Goal: Information Seeking & Learning: Learn about a topic

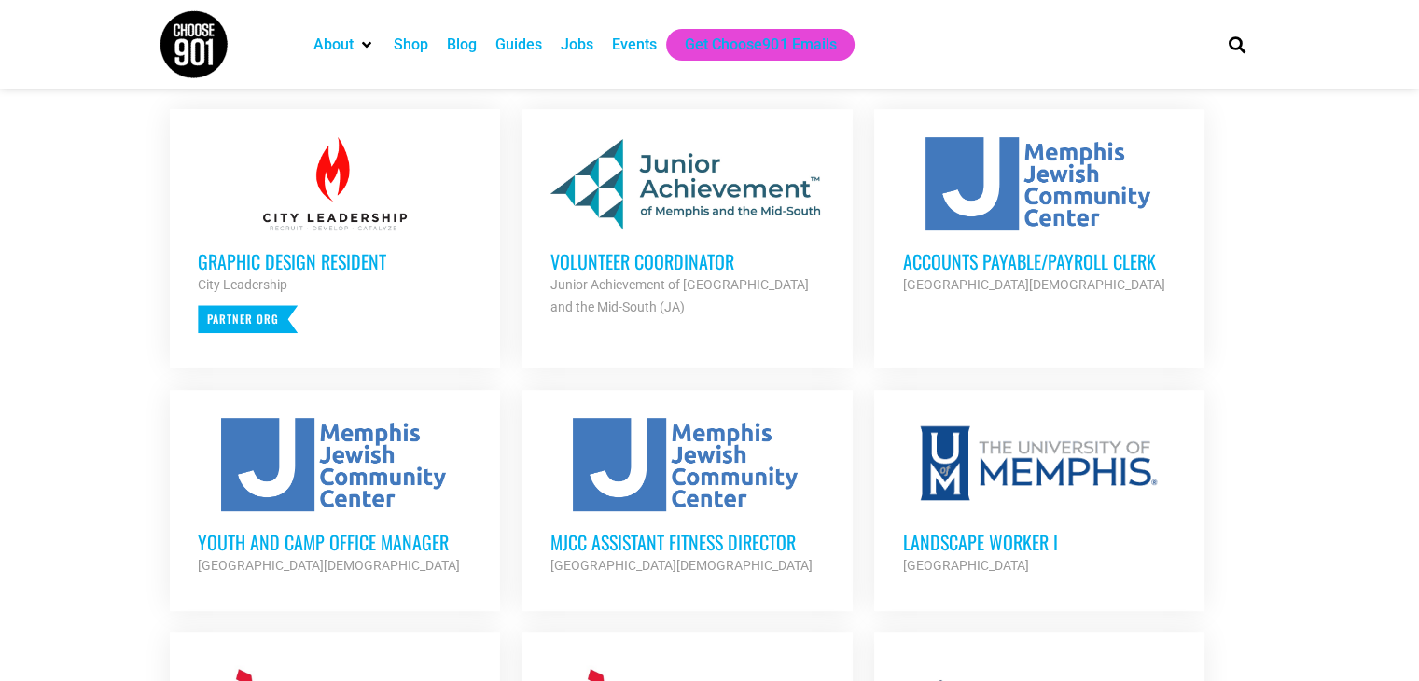
scroll to position [750, 0]
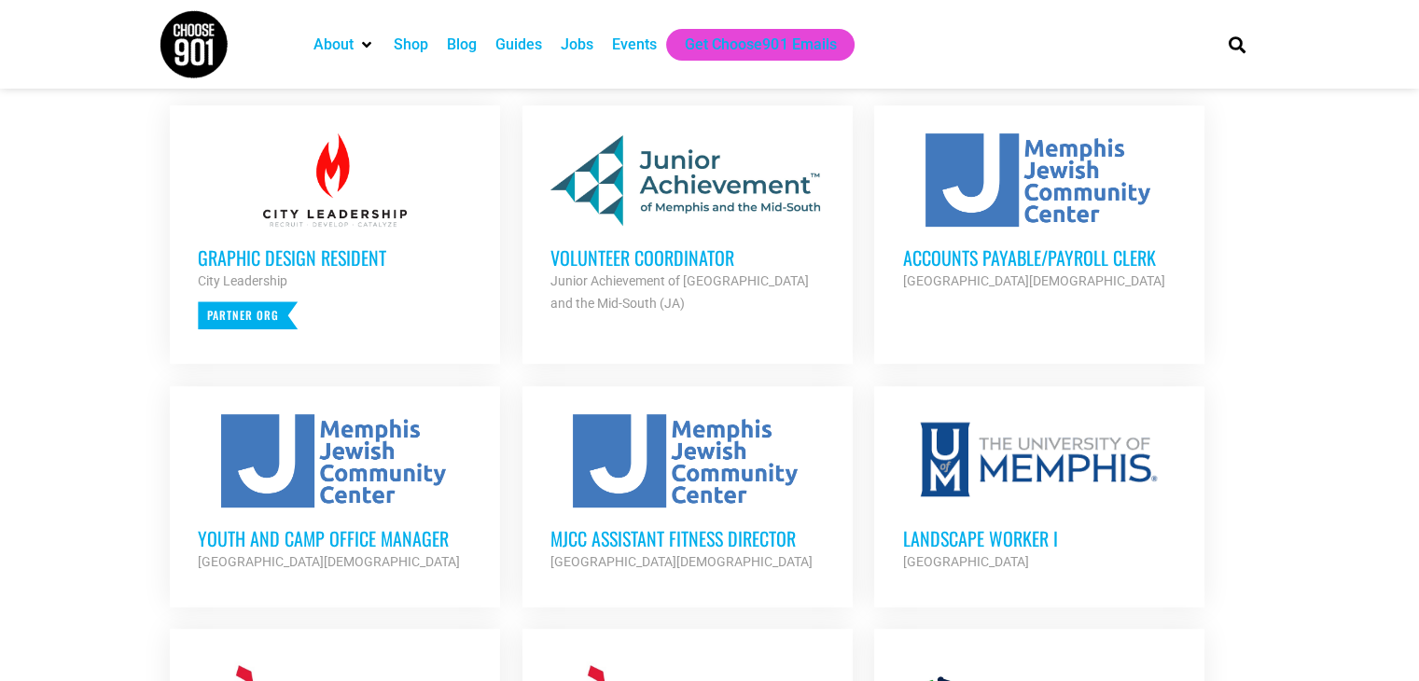
click at [1073, 256] on h3 "Accounts Payable/Payroll Clerk" at bounding box center [1039, 257] width 274 height 24
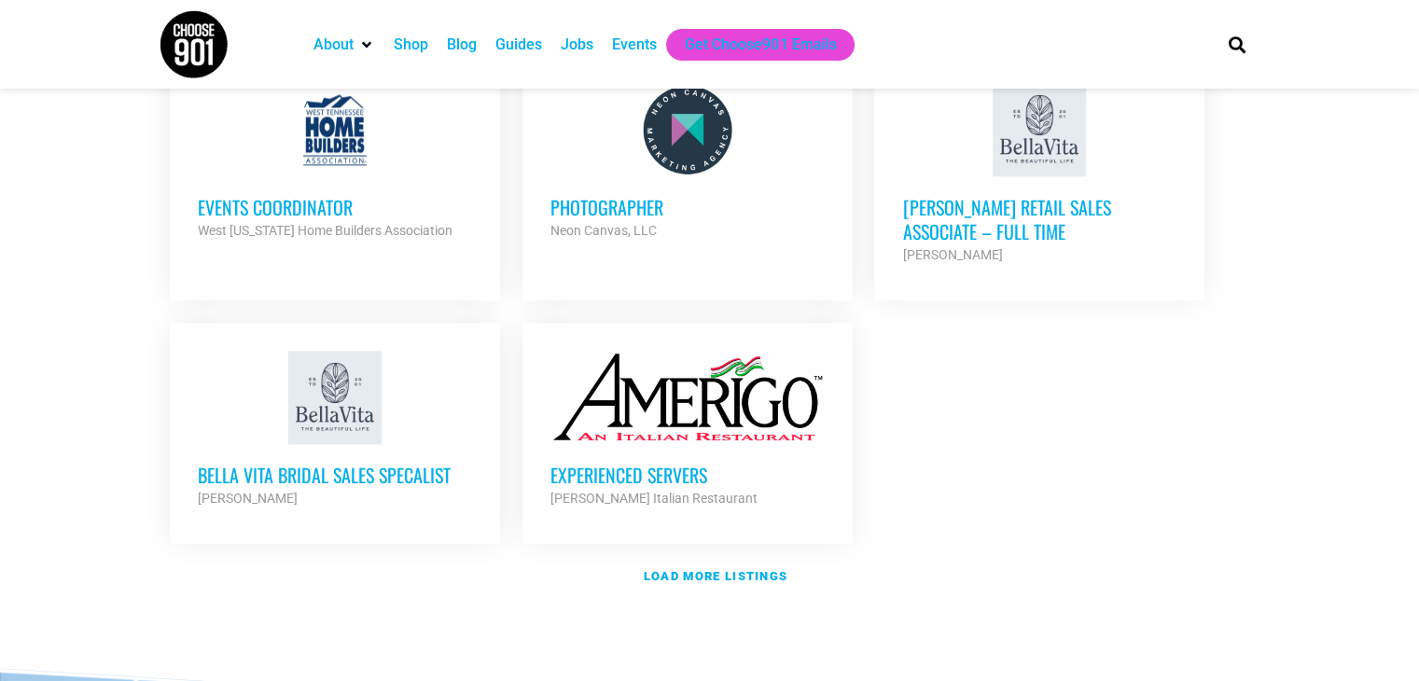
scroll to position [2179, 0]
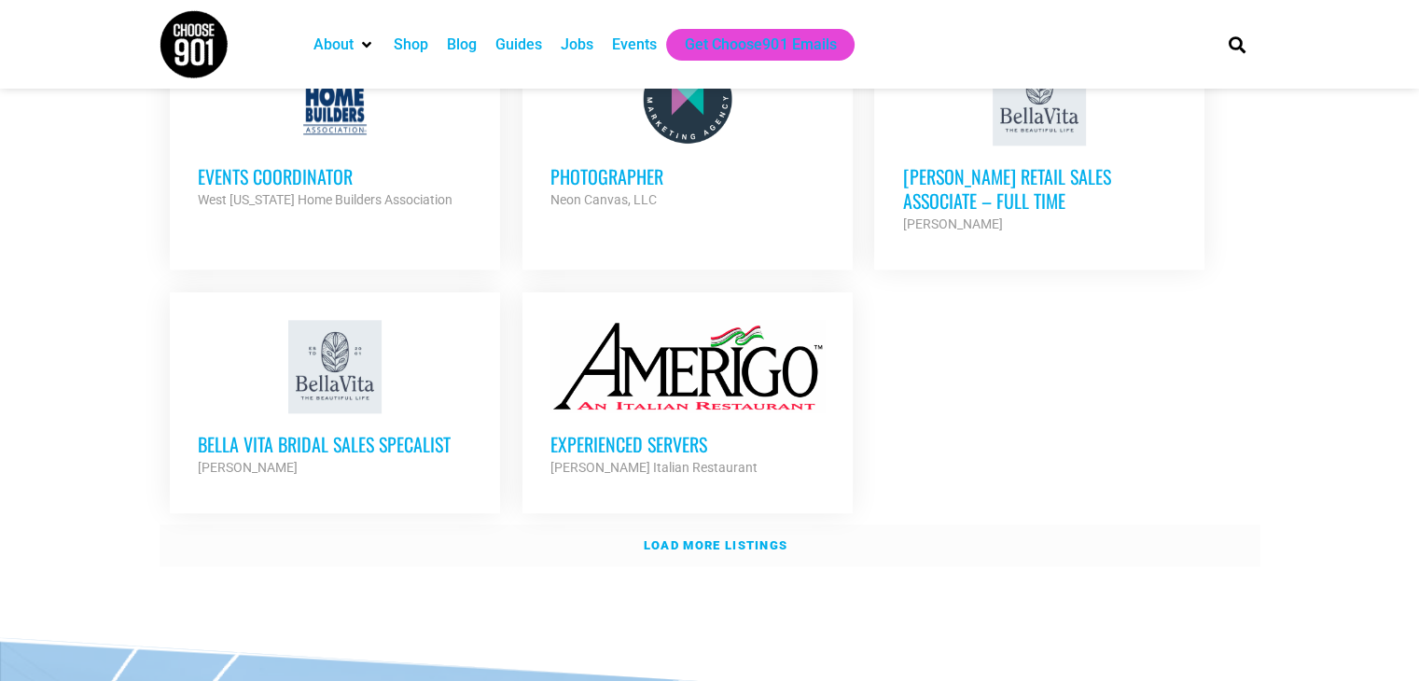
click at [717, 538] on strong "Load more listings" at bounding box center [716, 545] width 144 height 14
click at [717, 524] on link "Load more listings" at bounding box center [710, 545] width 1101 height 43
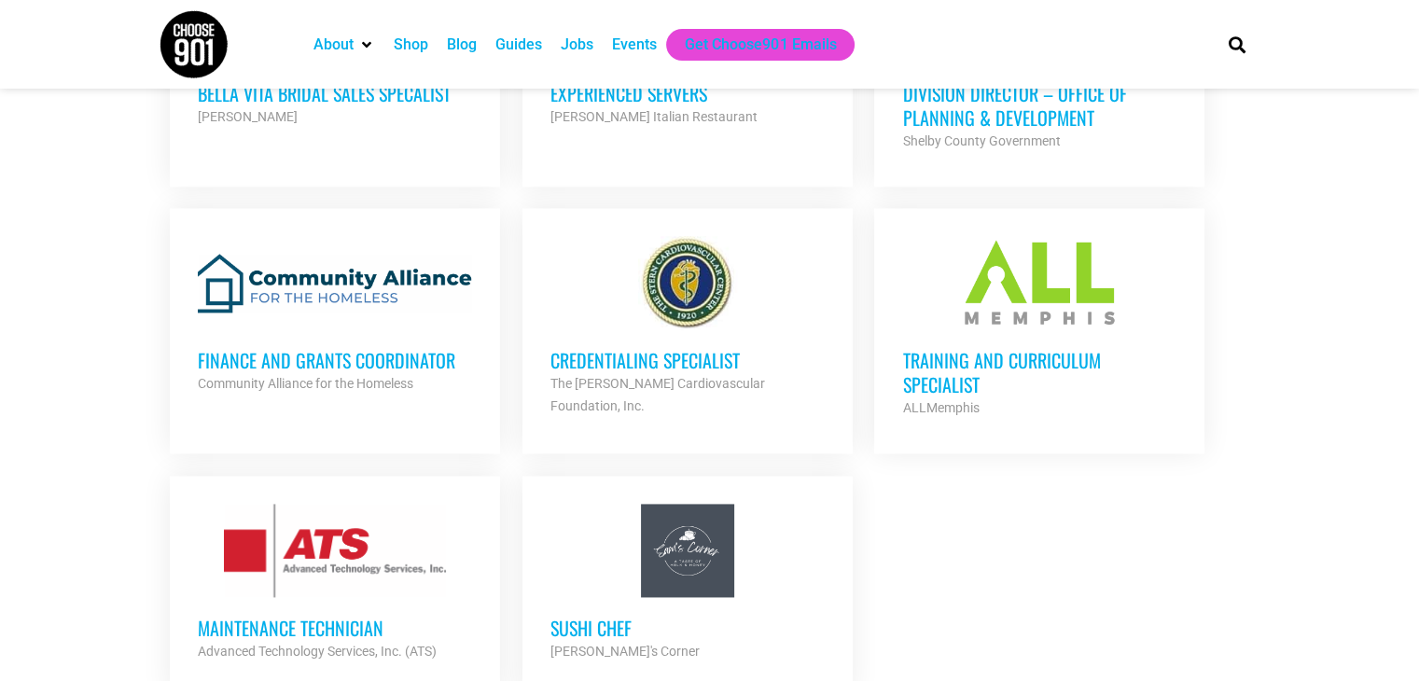
scroll to position [2535, 0]
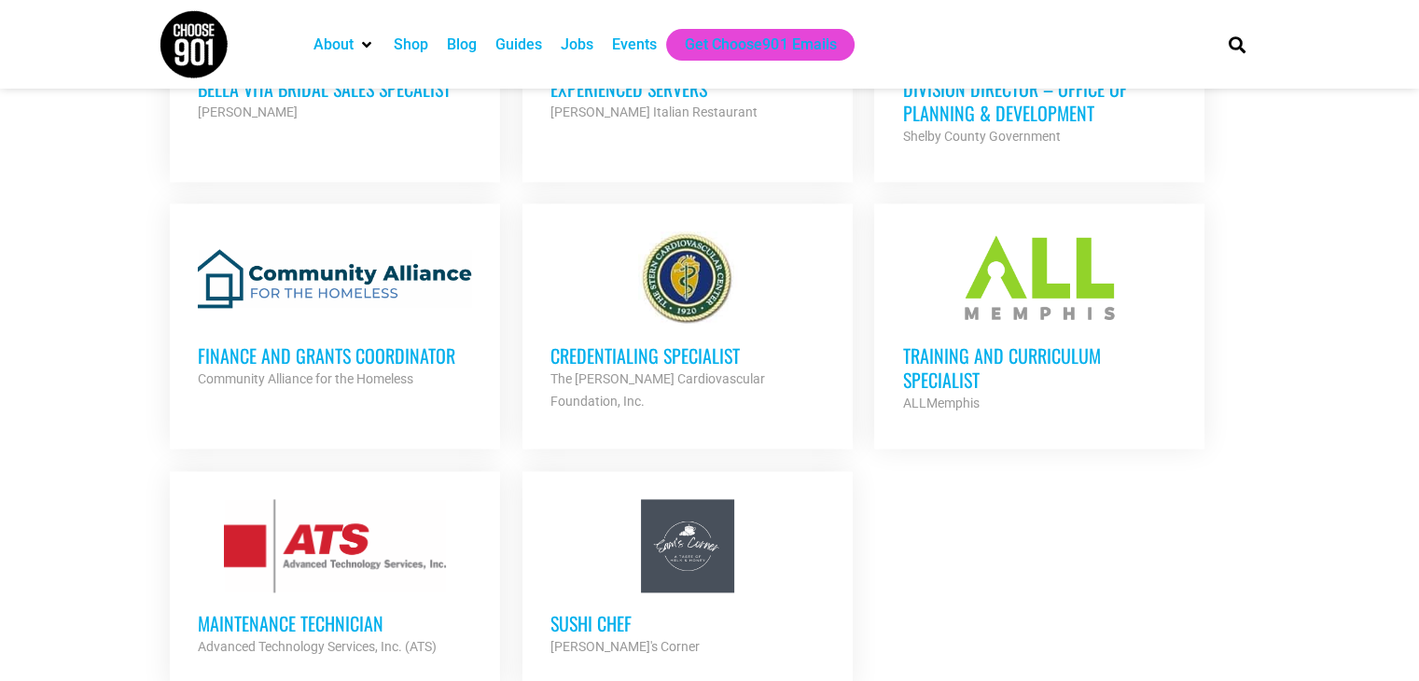
click at [309, 611] on h3 "Maintenance Technician" at bounding box center [335, 623] width 274 height 24
